Goal: Task Accomplishment & Management: Manage account settings

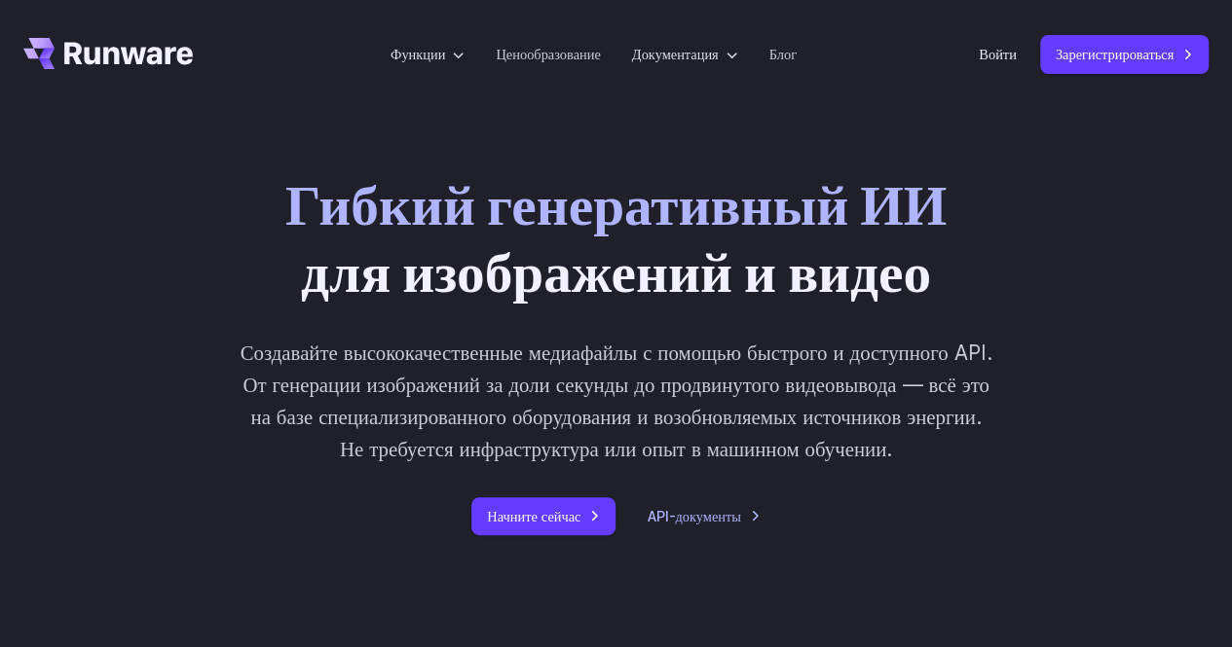
click at [1091, 317] on div "Гибкий генеративный ИИ для изображений и видео Создавайте высококачественные ме…" at bounding box center [615, 353] width 1185 height 364
click at [989, 57] on font "Войти" at bounding box center [998, 54] width 38 height 17
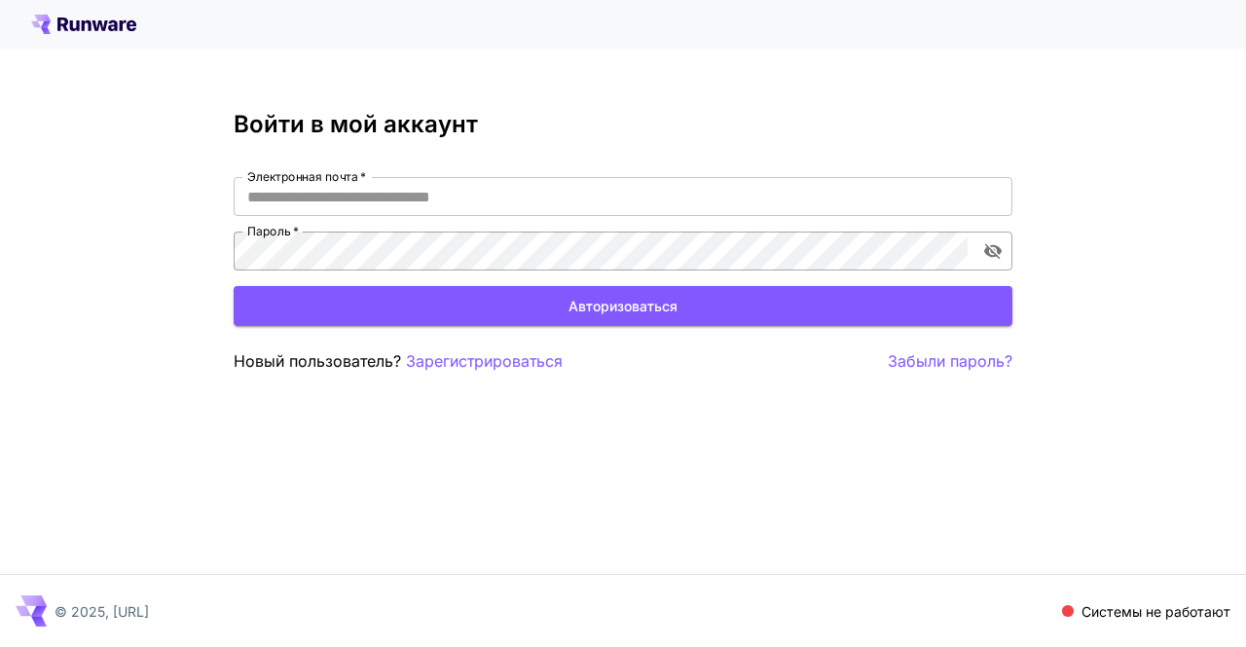
type input "**********"
click at [991, 251] on icon "включить видимость пароля" at bounding box center [993, 252] width 18 height 16
click at [991, 251] on icon "включить видимость пароля" at bounding box center [993, 251] width 18 height 13
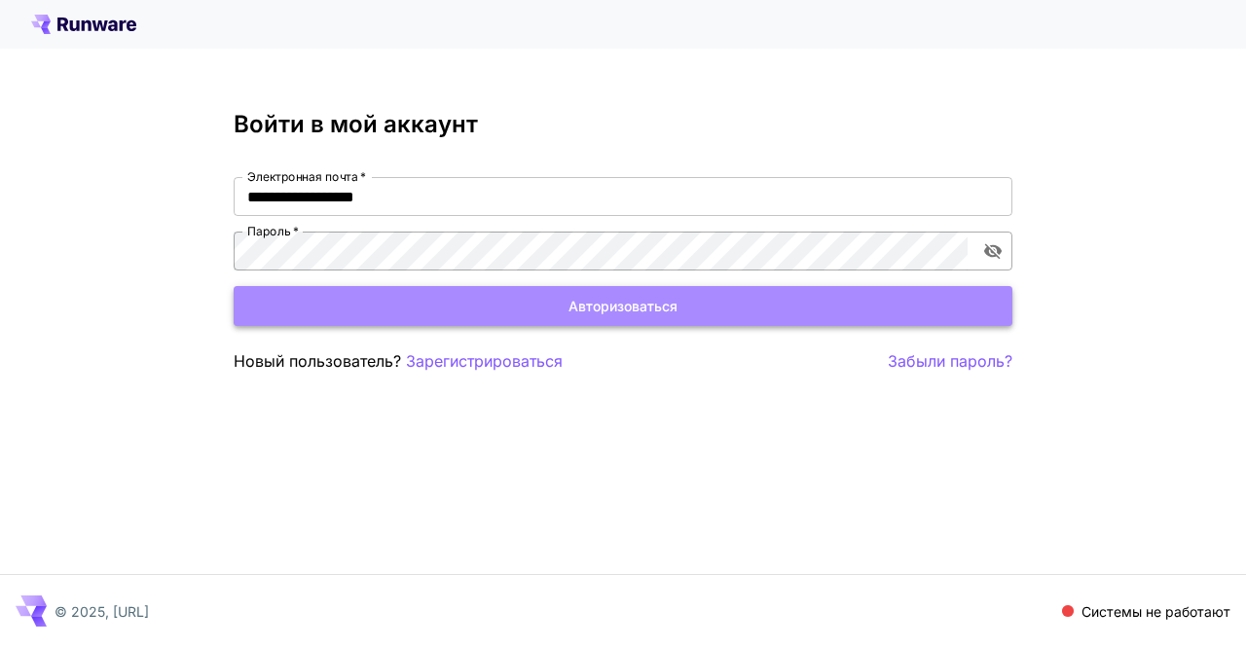
click at [867, 299] on button "Авторизоваться" at bounding box center [623, 306] width 779 height 40
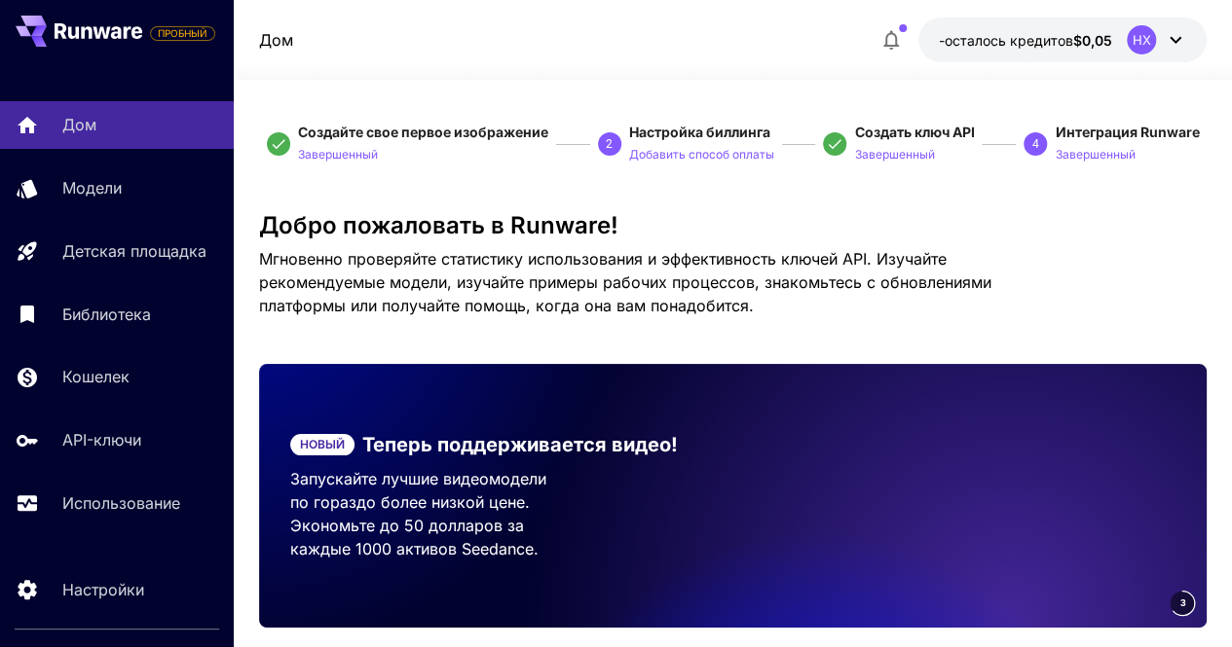
click at [1122, 30] on button "-осталось кредитов $0,05 НХ" at bounding box center [1062, 40] width 288 height 45
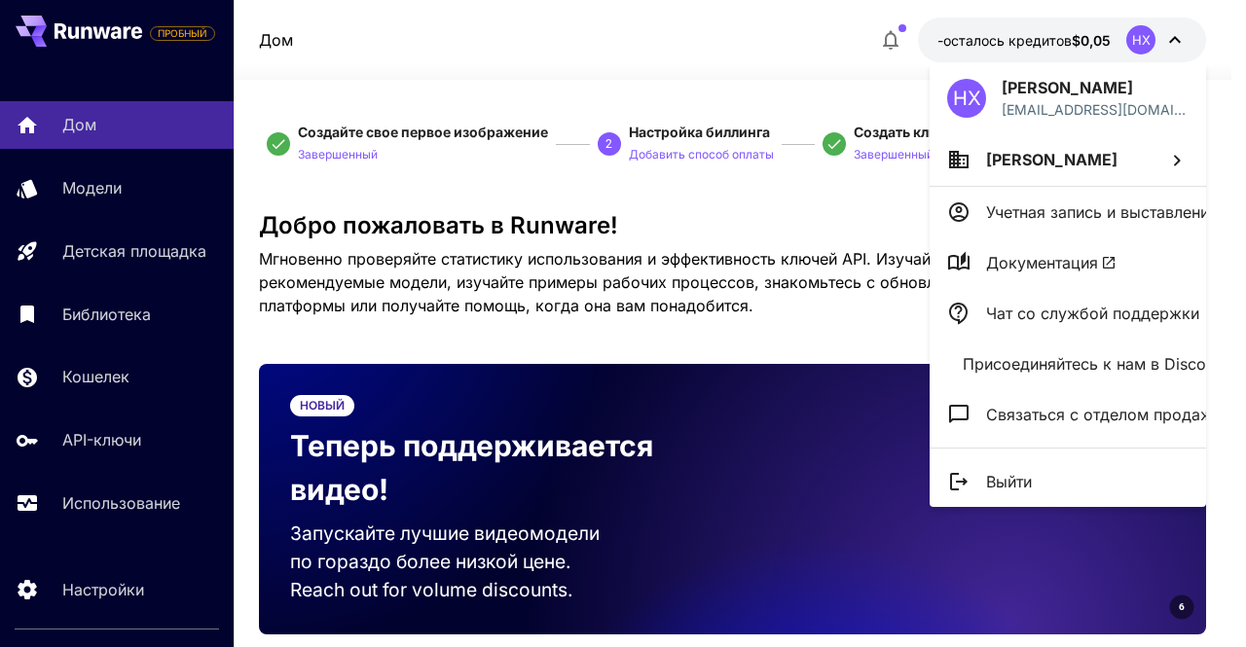
click at [810, 211] on div at bounding box center [623, 323] width 1246 height 647
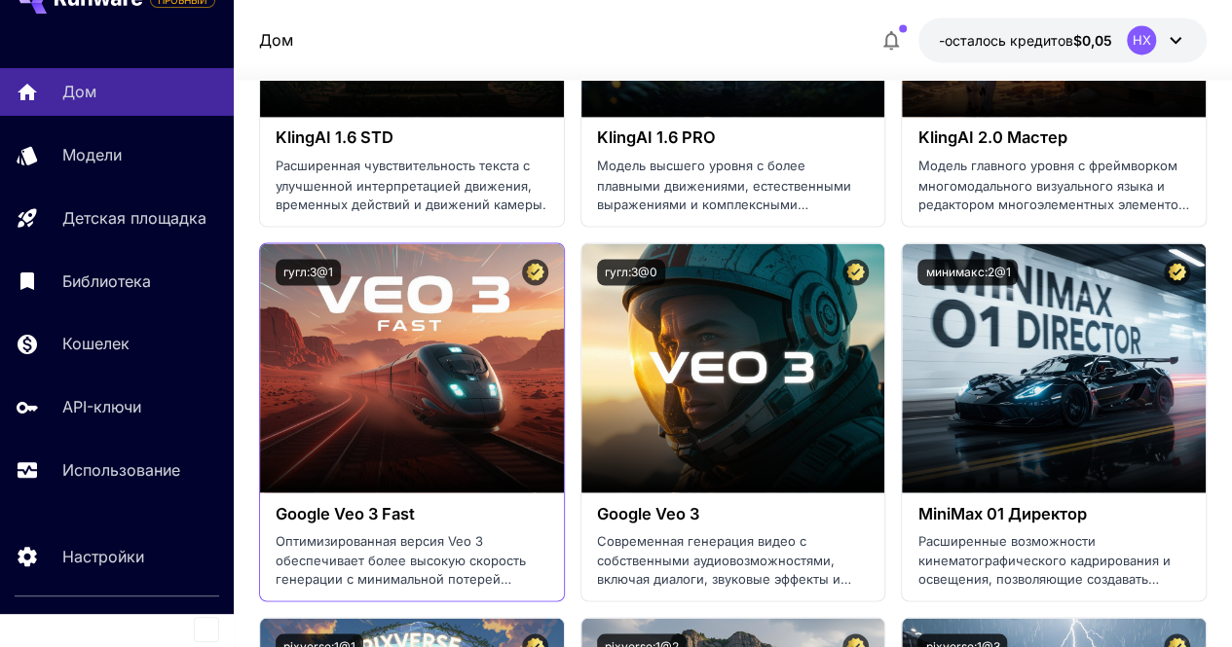
scroll to position [1753, 0]
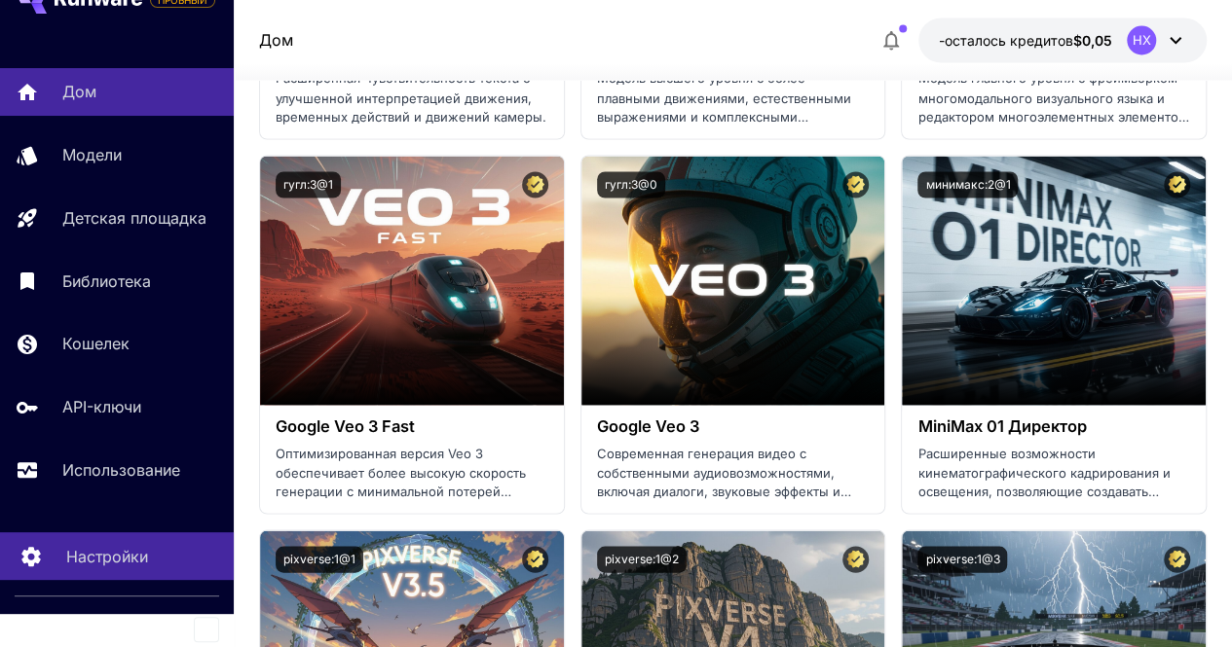
click at [103, 542] on link "Настройки" at bounding box center [117, 557] width 234 height 48
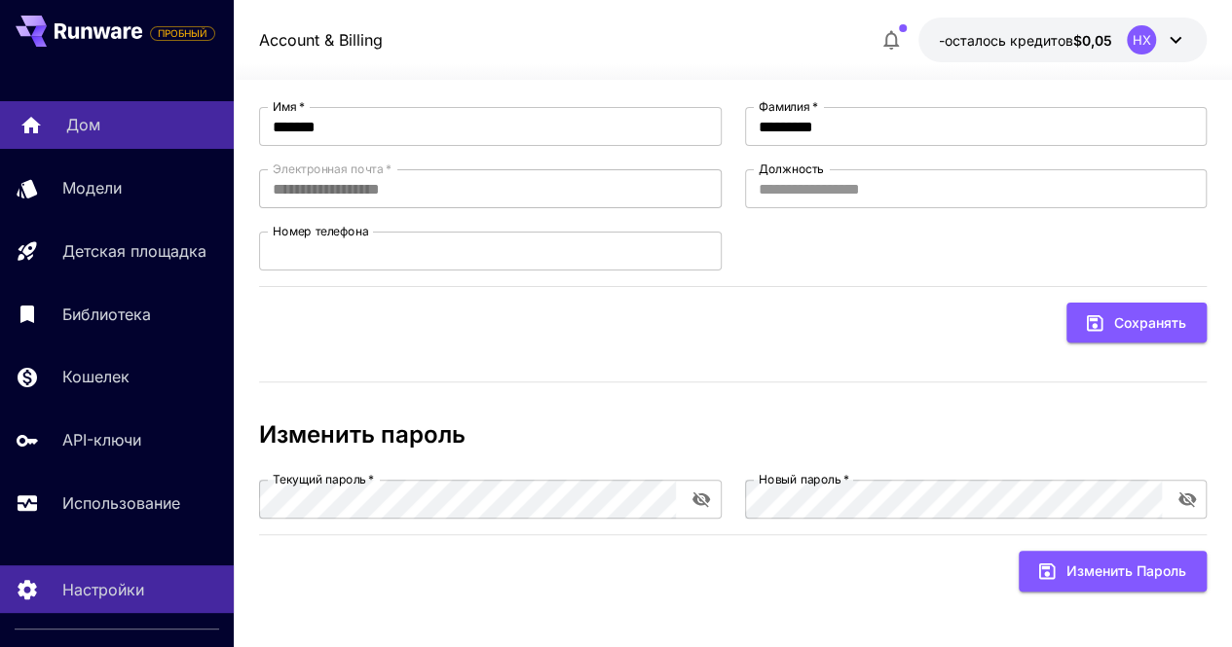
click at [95, 134] on p "Дом" at bounding box center [83, 124] width 34 height 23
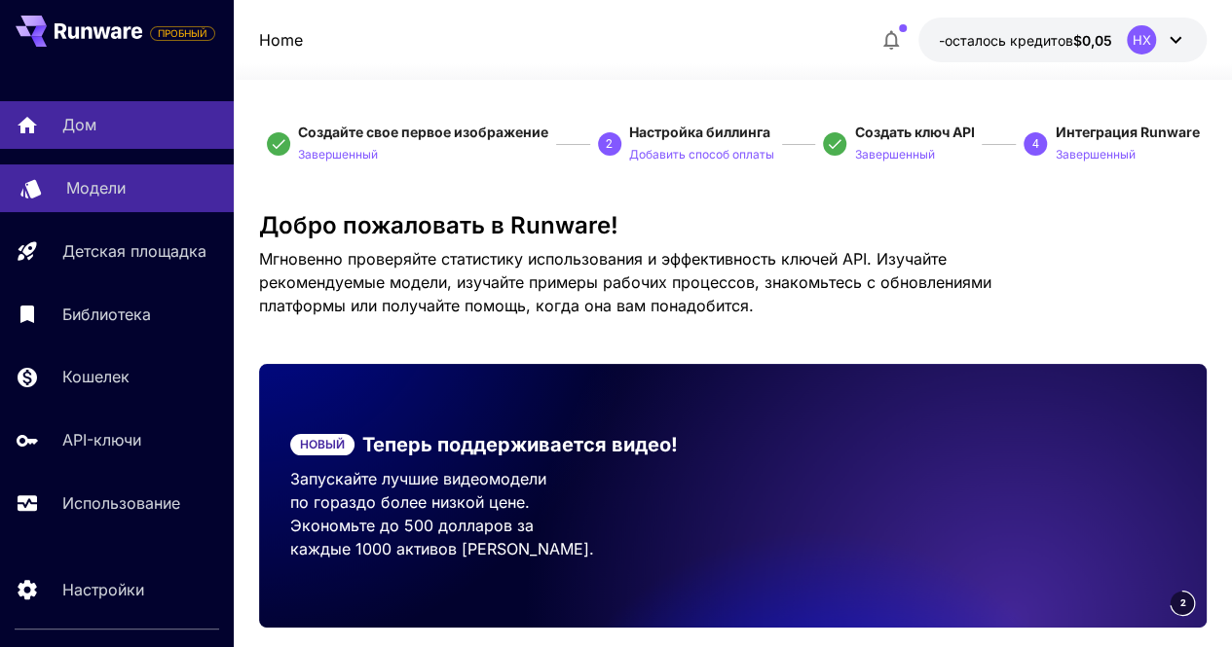
click at [139, 198] on div "Модели" at bounding box center [142, 187] width 152 height 23
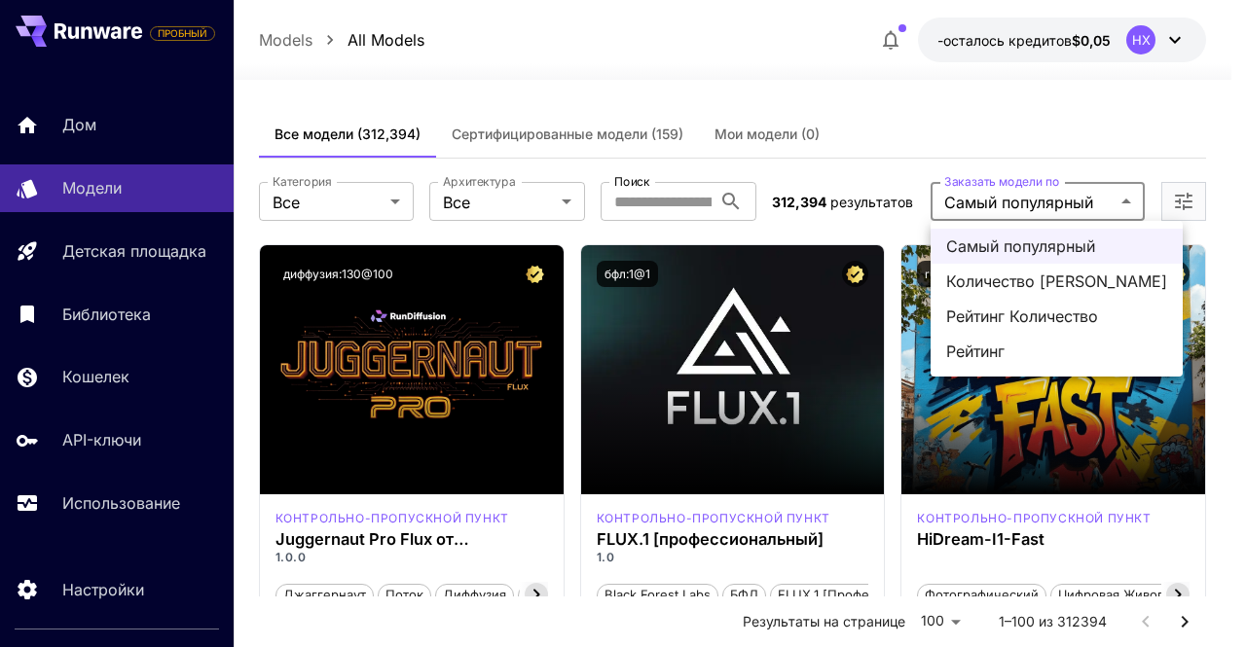
click at [960, 99] on div at bounding box center [623, 323] width 1246 height 647
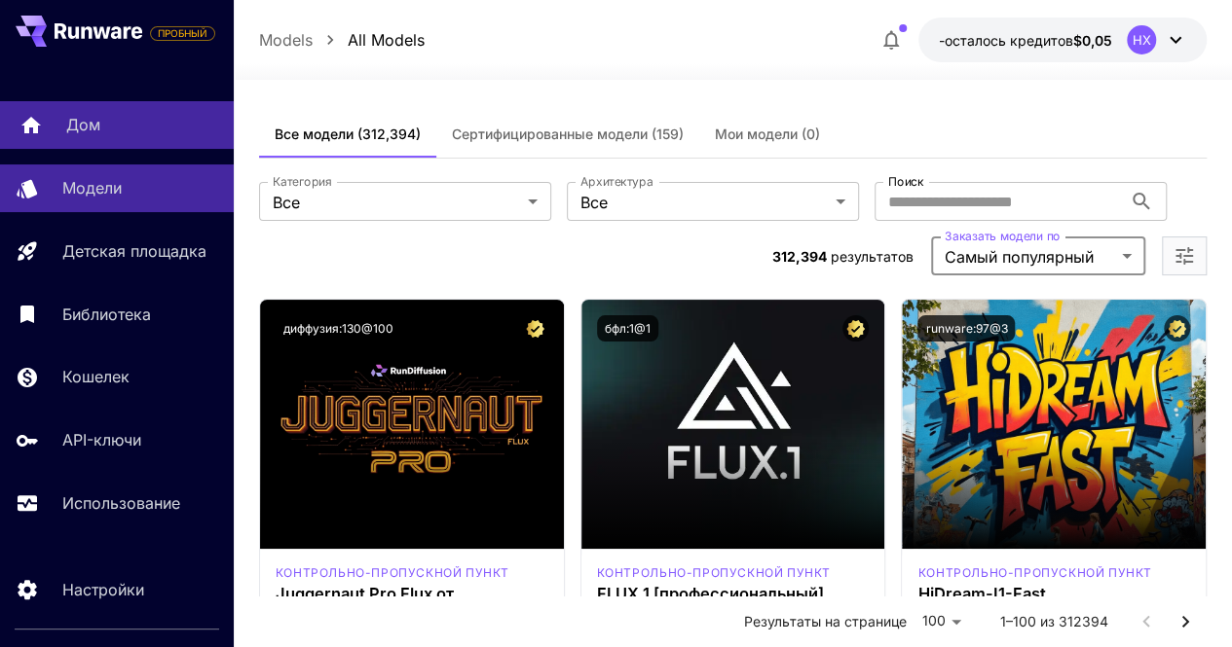
click at [58, 125] on link "Дом" at bounding box center [117, 125] width 234 height 48
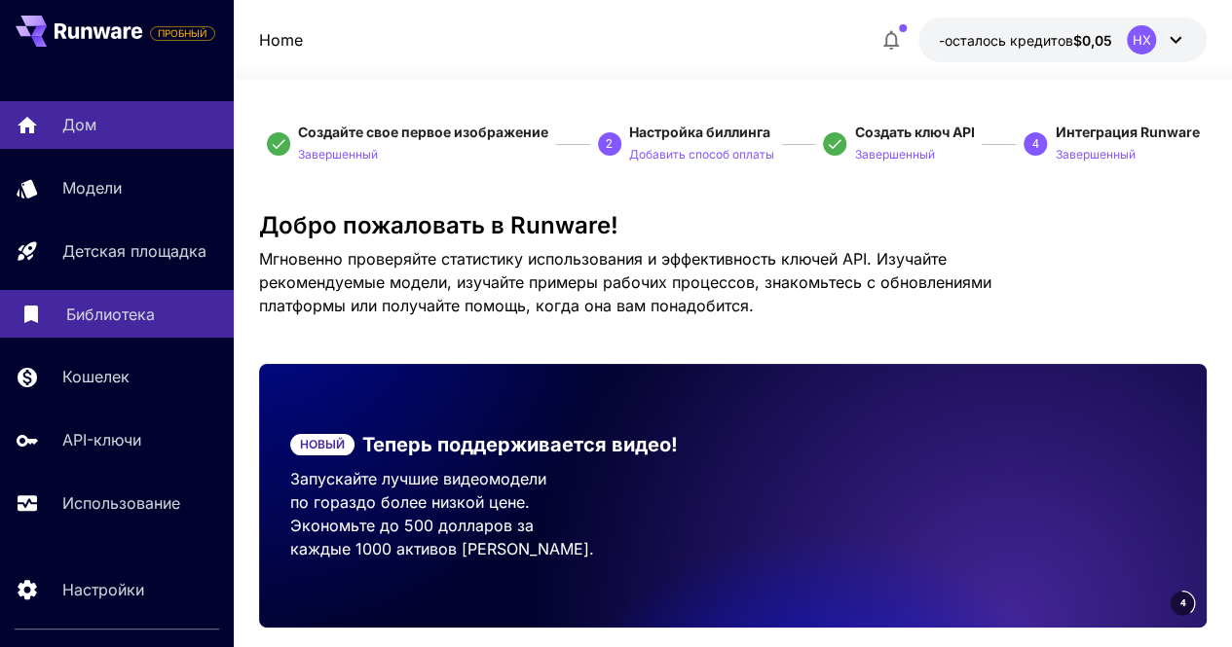
click at [73, 315] on font "Библиотека" at bounding box center [110, 314] width 89 height 19
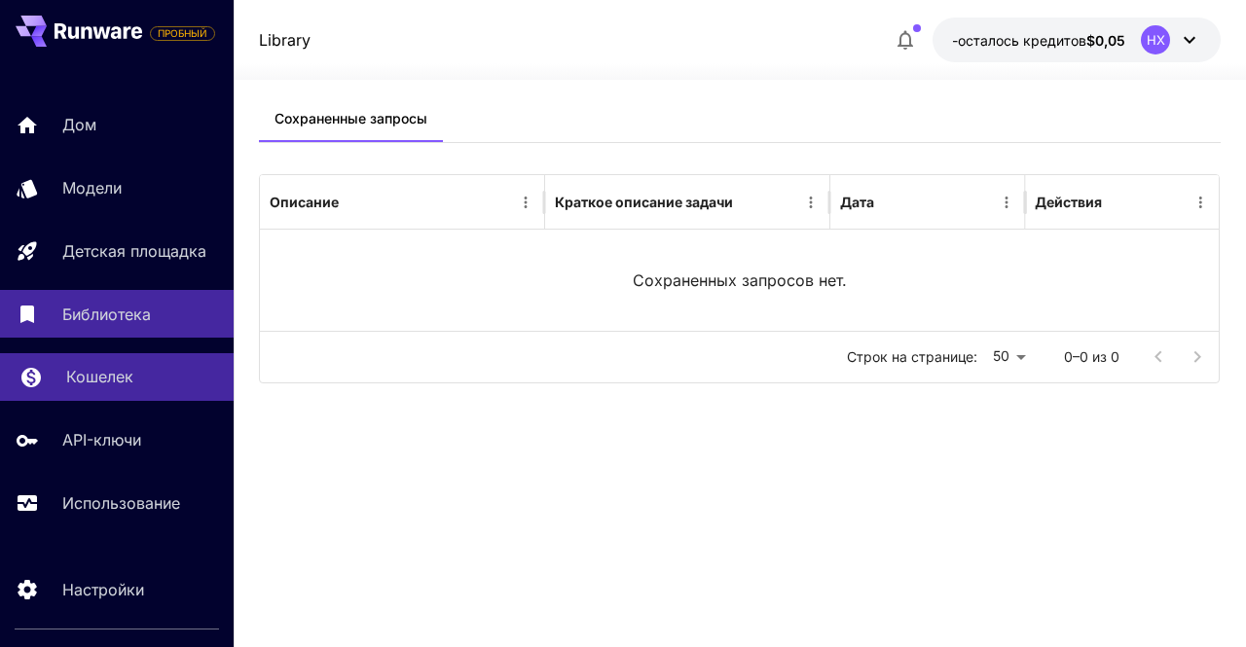
click at [86, 388] on p "Кошелек" at bounding box center [99, 376] width 67 height 23
